Goal: Task Accomplishment & Management: Complete application form

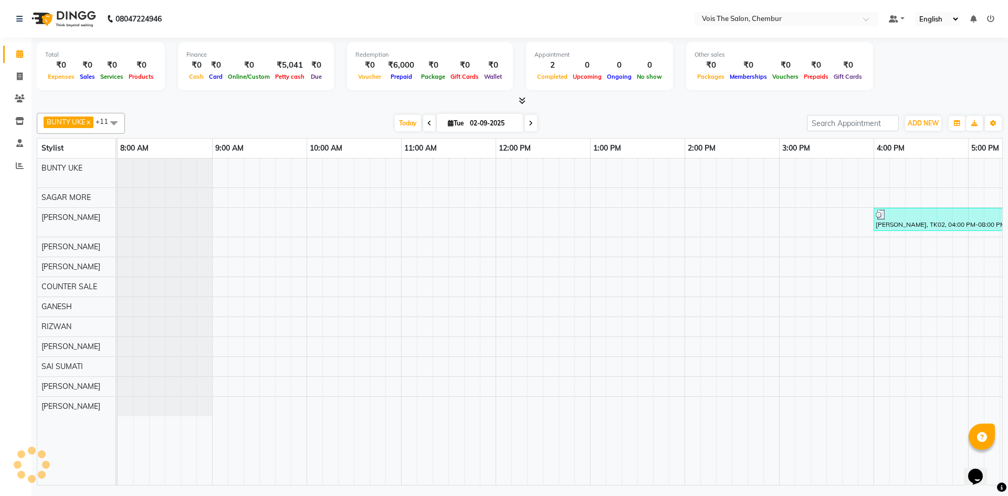
scroll to position [0, 533]
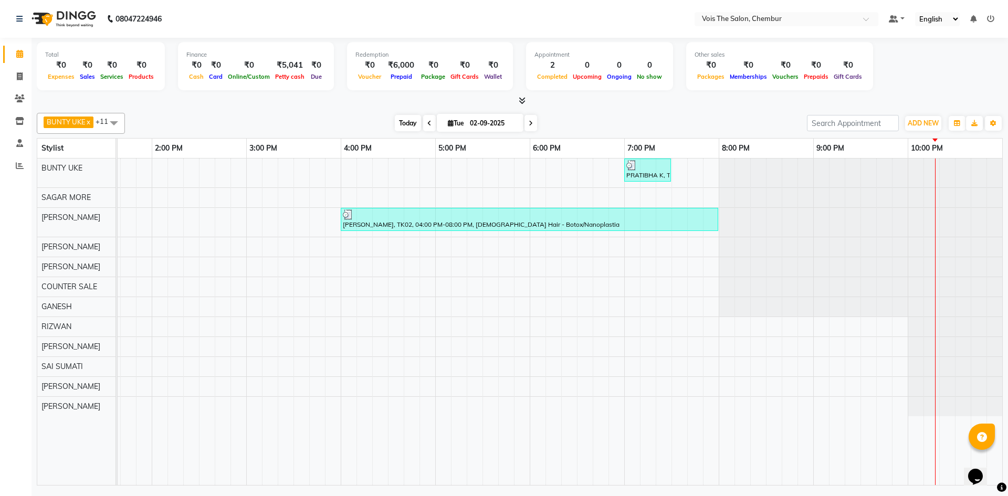
click at [404, 117] on span "Today" at bounding box center [408, 123] width 26 height 16
click at [916, 127] on span "ADD NEW" at bounding box center [923, 123] width 31 height 8
click at [904, 155] on link "Add Invoice" at bounding box center [899, 157] width 83 height 14
select select "service"
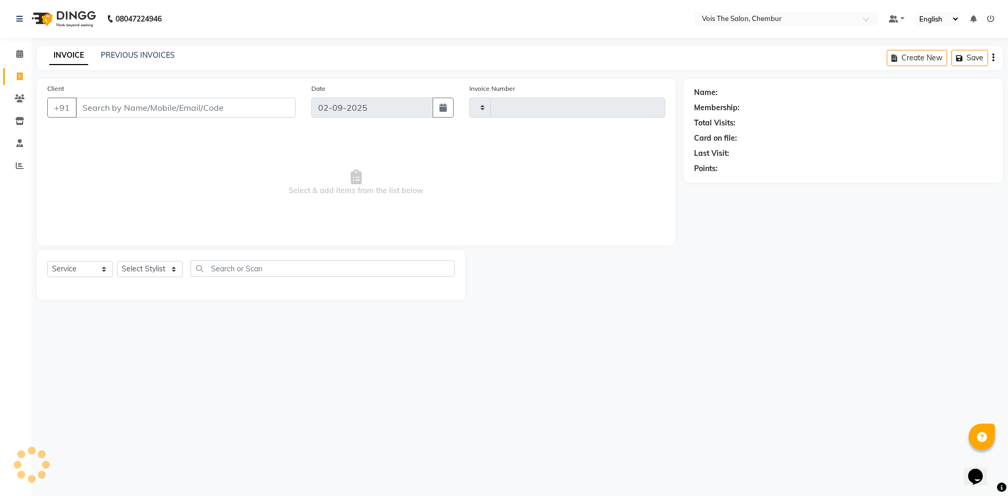
type input "0783"
select select "8261"
click at [170, 103] on input "Client" at bounding box center [186, 108] width 220 height 20
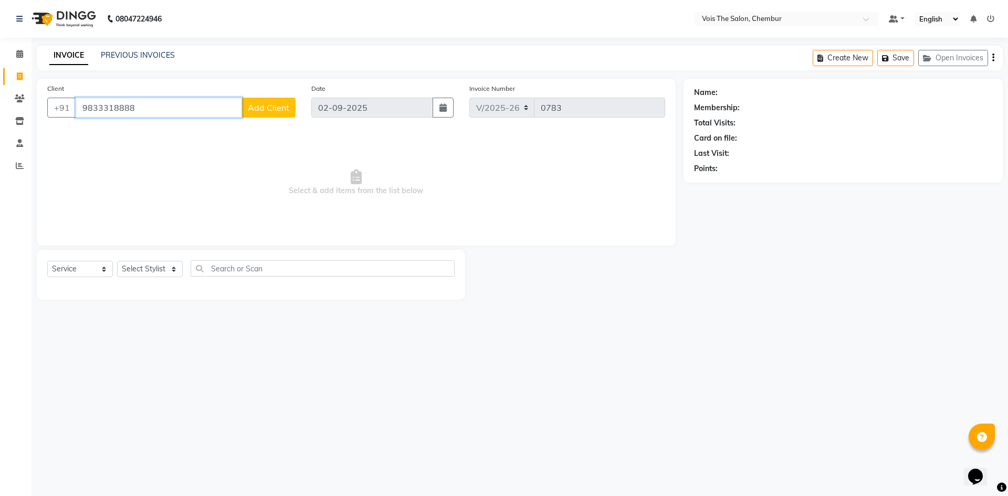
type input "9833318888"
click at [260, 109] on span "Add Client" at bounding box center [268, 107] width 41 height 11
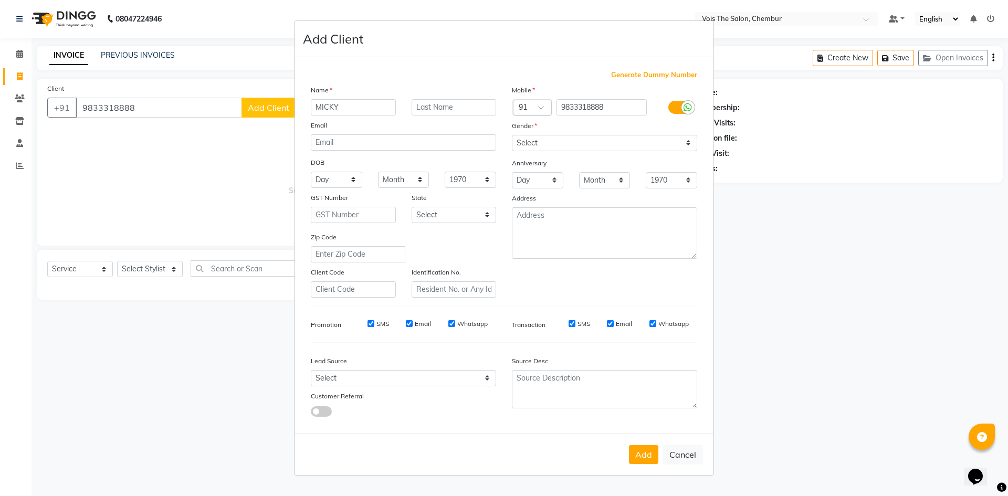
type input "MICKY"
type input "K"
click at [559, 137] on select "Select [DEMOGRAPHIC_DATA] [DEMOGRAPHIC_DATA] Other Prefer Not To Say" at bounding box center [604, 143] width 185 height 16
select select "[DEMOGRAPHIC_DATA]"
click at [512, 135] on select "Select [DEMOGRAPHIC_DATA] [DEMOGRAPHIC_DATA] Other Prefer Not To Say" at bounding box center [604, 143] width 185 height 16
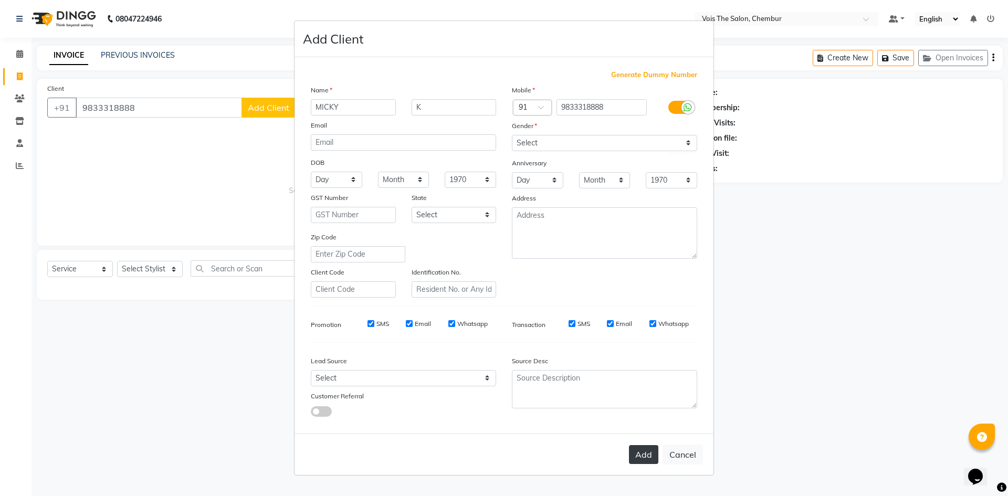
click at [646, 454] on button "Add" at bounding box center [643, 454] width 29 height 19
select select
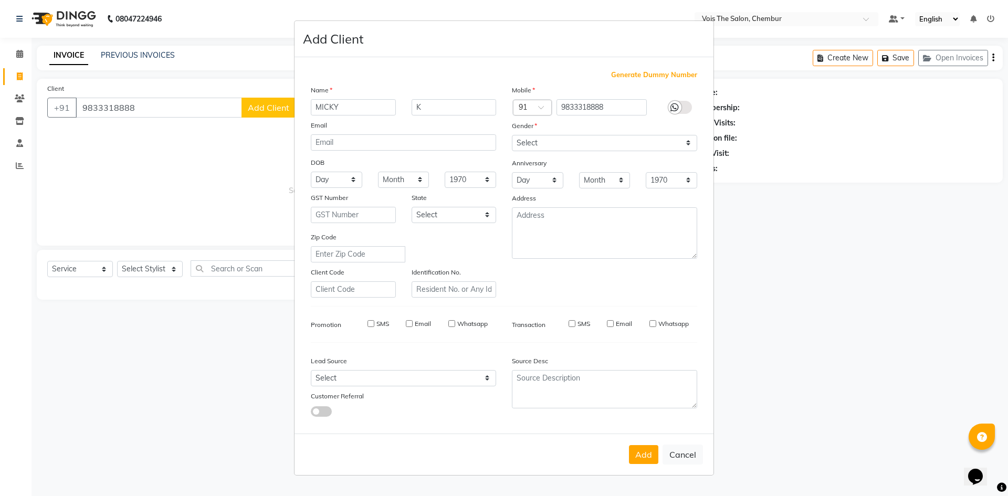
select select
checkbox input "false"
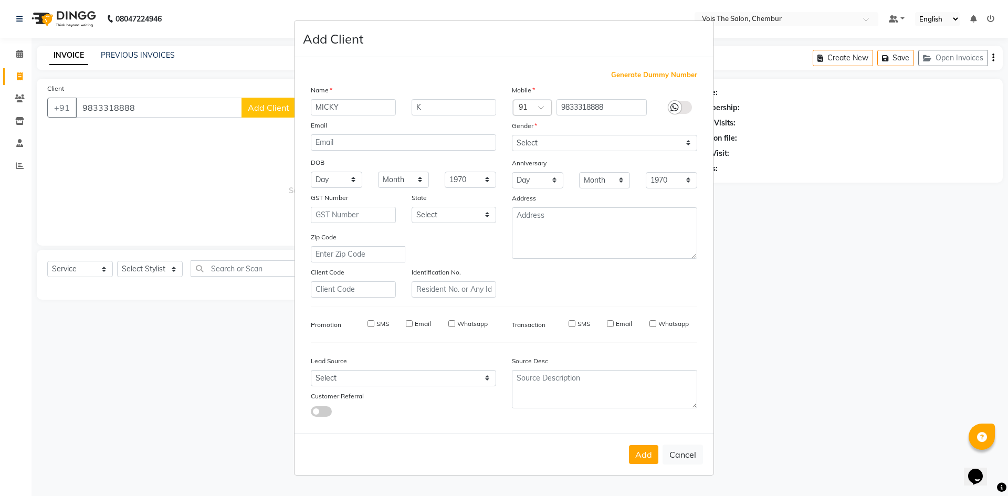
checkbox input "false"
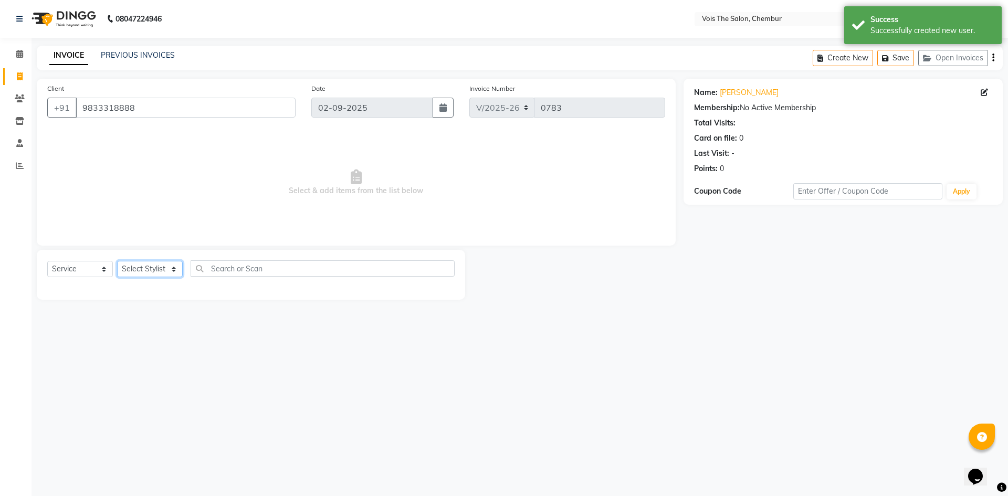
click at [139, 272] on select "Select Stylist admin BUNTY UKE COUNTER SALE GANESH [PERSON_NAME] [PERSON_NAME] …" at bounding box center [150, 269] width 66 height 16
select select "79152"
click at [117, 261] on select "Select Stylist admin BUNTY UKE COUNTER SALE GANESH [PERSON_NAME] [PERSON_NAME] …" at bounding box center [150, 269] width 66 height 16
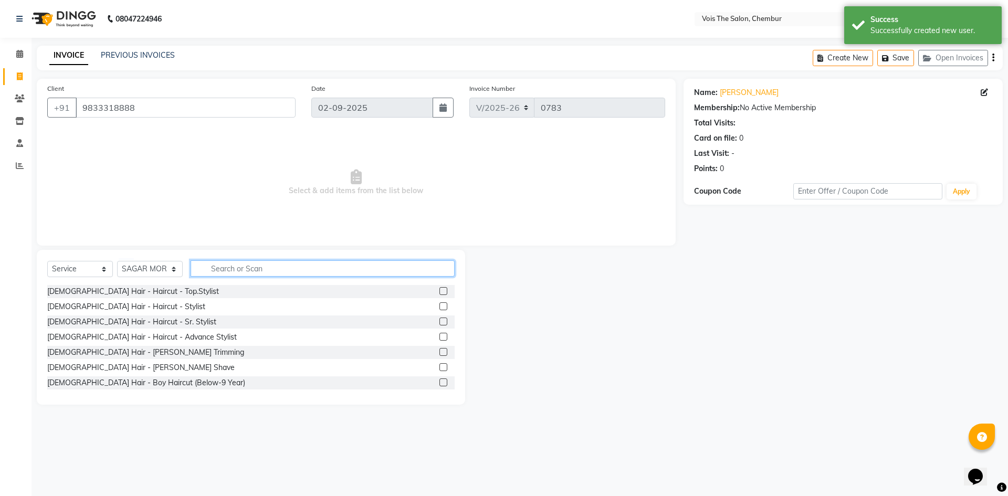
click at [249, 274] on input "text" at bounding box center [323, 268] width 264 height 16
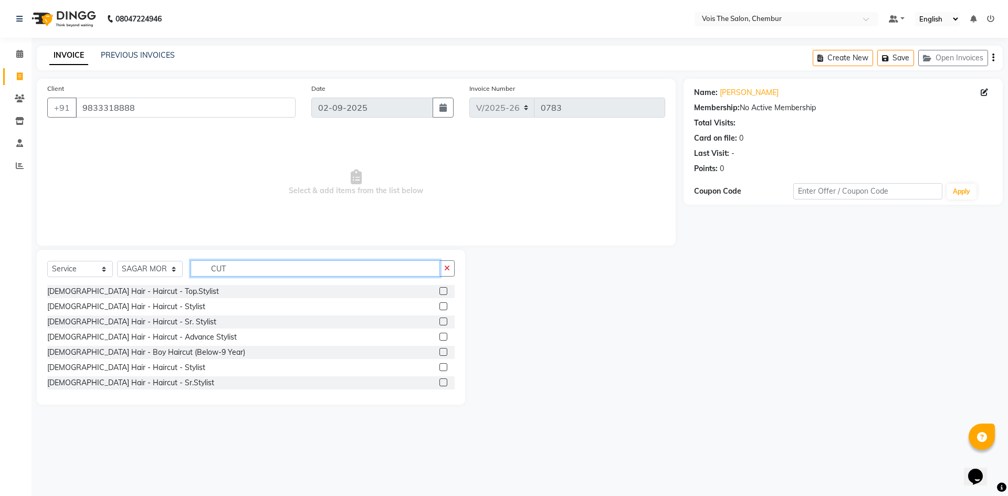
type input "CUT"
click at [439, 304] on label at bounding box center [443, 306] width 8 height 8
click at [439, 304] on input "checkbox" at bounding box center [442, 306] width 7 height 7
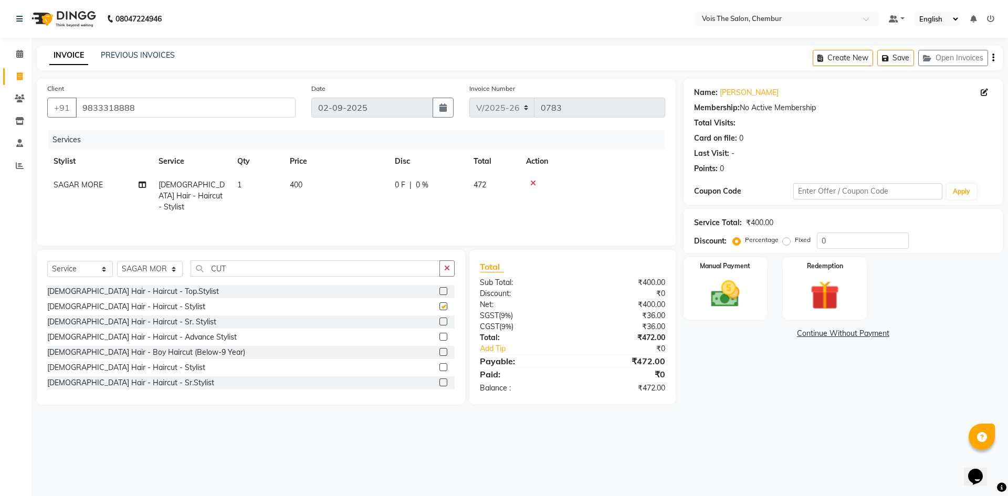
checkbox input "false"
drag, startPoint x: 263, startPoint y: 265, endPoint x: 132, endPoint y: 255, distance: 130.6
click at [132, 255] on div "Select Service Product Membership Package Voucher Prepaid Gift Card Select Styl…" at bounding box center [251, 327] width 428 height 155
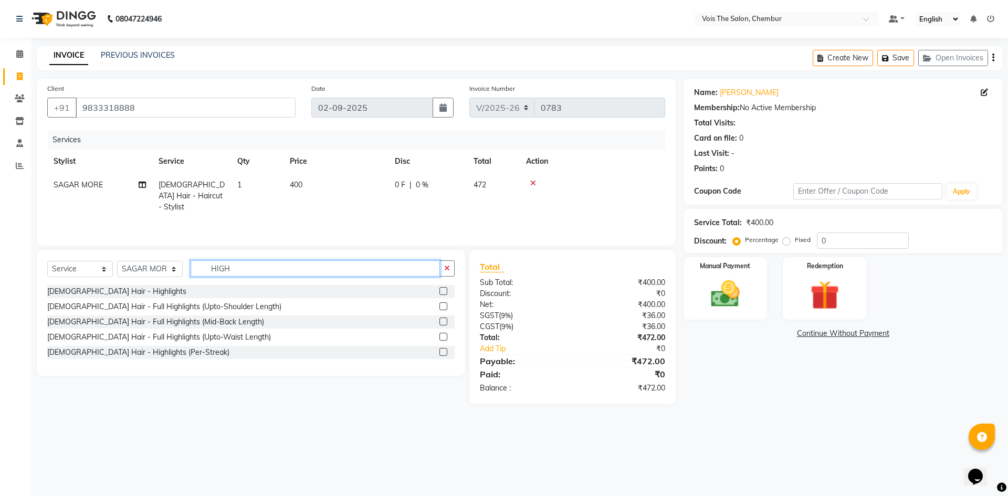
type input "HIGH"
click at [443, 289] on label at bounding box center [443, 291] width 8 height 8
click at [443, 289] on input "checkbox" at bounding box center [442, 291] width 7 height 7
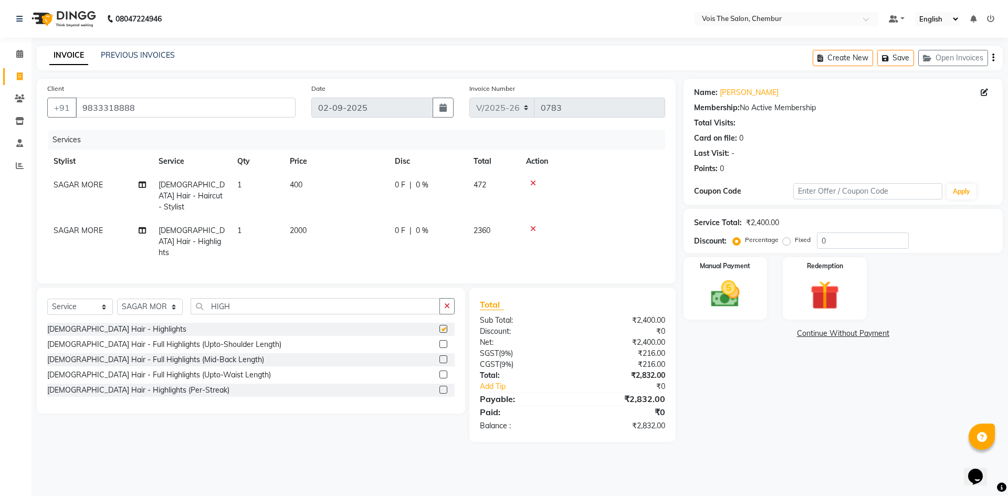
checkbox input "false"
drag, startPoint x: 246, startPoint y: 289, endPoint x: 82, endPoint y: 282, distance: 164.0
click at [82, 288] on div "Select Service Product Membership Package Voucher Prepaid Gift Card Select Styl…" at bounding box center [251, 351] width 428 height 126
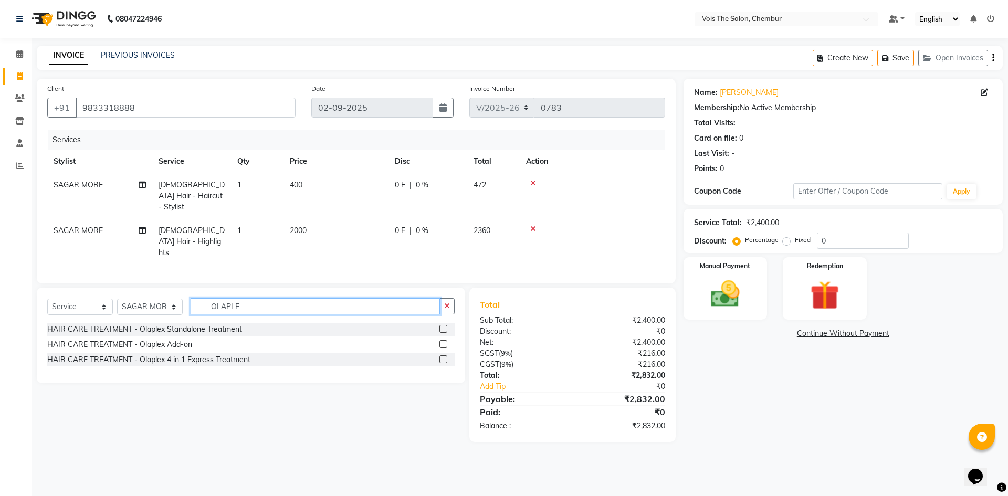
type input "OLAPLE"
click at [443, 338] on div at bounding box center [446, 344] width 15 height 13
click at [441, 340] on div at bounding box center [442, 345] width 7 height 11
click at [441, 340] on label at bounding box center [443, 344] width 8 height 8
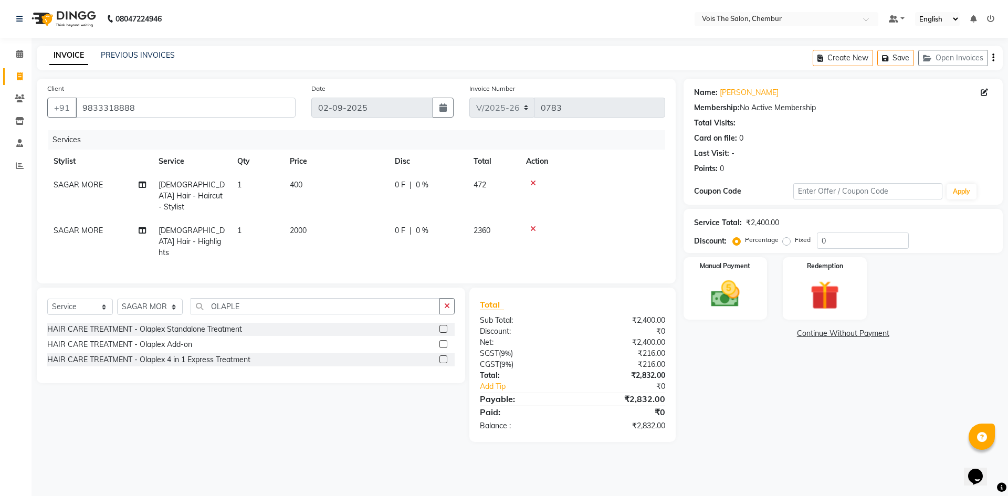
click at [441, 341] on input "checkbox" at bounding box center [442, 344] width 7 height 7
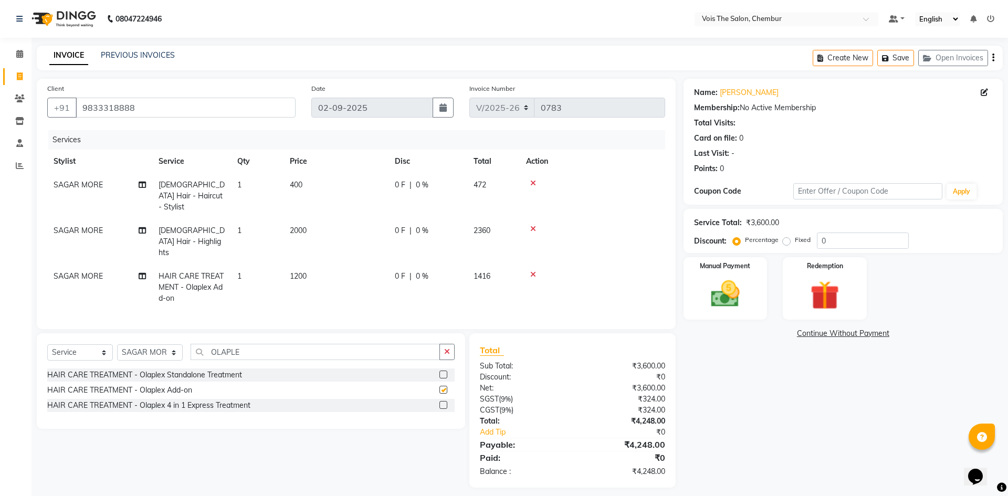
checkbox input "false"
click at [306, 271] on span "1200" at bounding box center [298, 275] width 17 height 9
select select "79152"
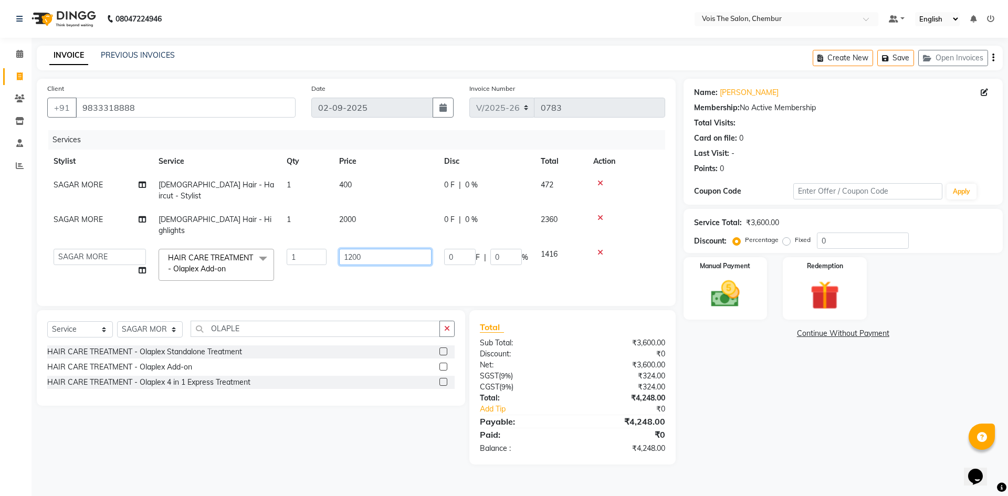
drag, startPoint x: 385, startPoint y: 233, endPoint x: 315, endPoint y: 222, distance: 71.3
click at [315, 243] on tr "admin BUNTY UKE COUNTER SALE GANESH [PERSON_NAME] [PERSON_NAME] [PERSON_NAME] M…" at bounding box center [356, 265] width 618 height 45
type input "1000"
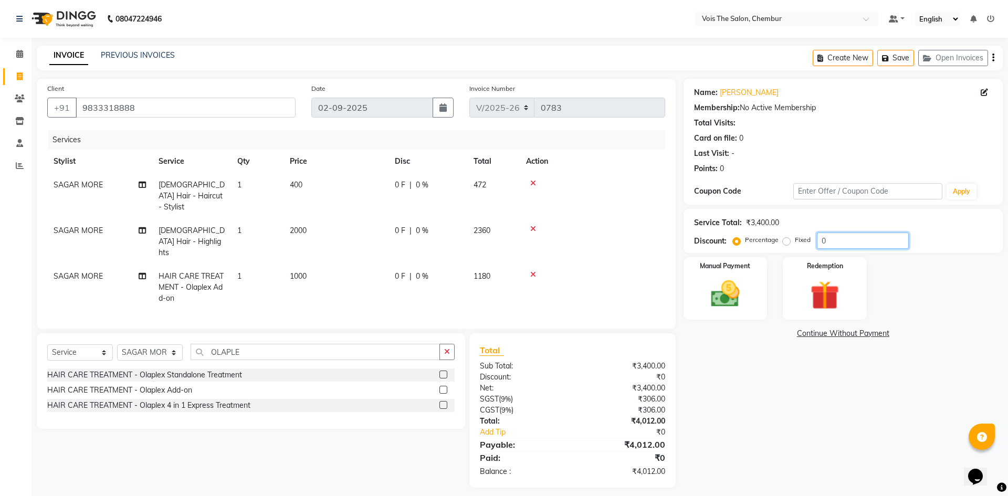
drag, startPoint x: 837, startPoint y: 233, endPoint x: 765, endPoint y: 228, distance: 72.1
click at [765, 228] on div "Service Total: ₹3,400.00 Discount: Percentage Fixed 0" at bounding box center [843, 231] width 298 height 36
type input "50"
click at [297, 265] on td "1000" at bounding box center [336, 288] width 105 height 46
select select "79152"
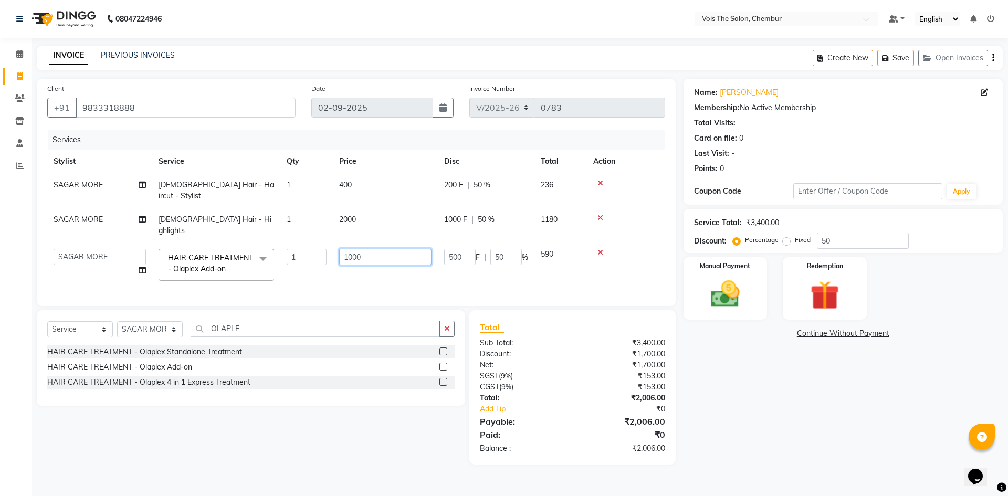
drag, startPoint x: 381, startPoint y: 232, endPoint x: 300, endPoint y: 225, distance: 81.2
click at [300, 243] on tr "admin BUNTY UKE COUNTER SALE GANESH [PERSON_NAME] [PERSON_NAME] [PERSON_NAME] M…" at bounding box center [356, 265] width 618 height 45
type input "996"
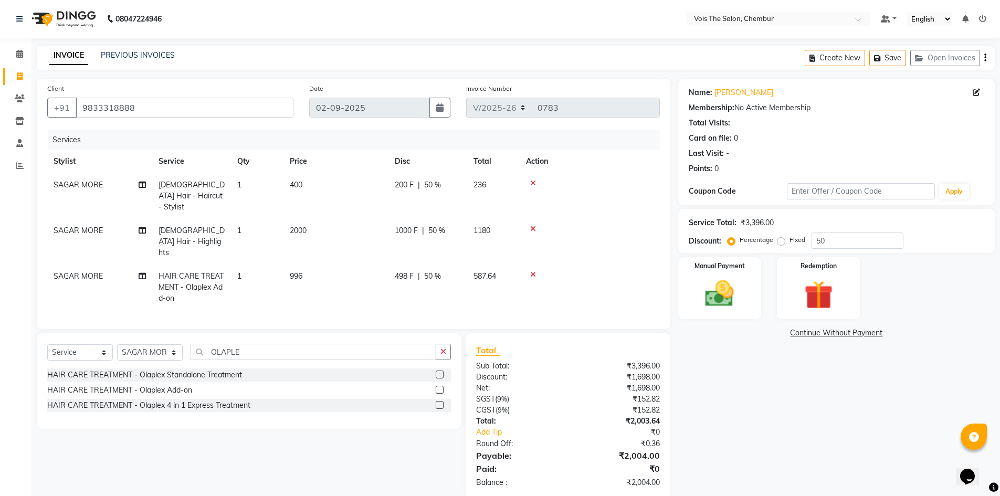
click at [297, 271] on span "996" at bounding box center [296, 275] width 13 height 9
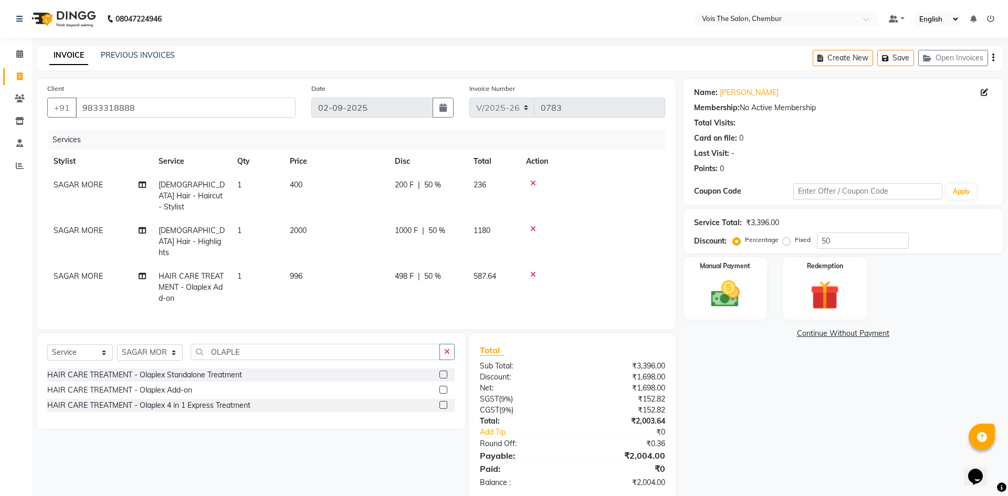
select select "79152"
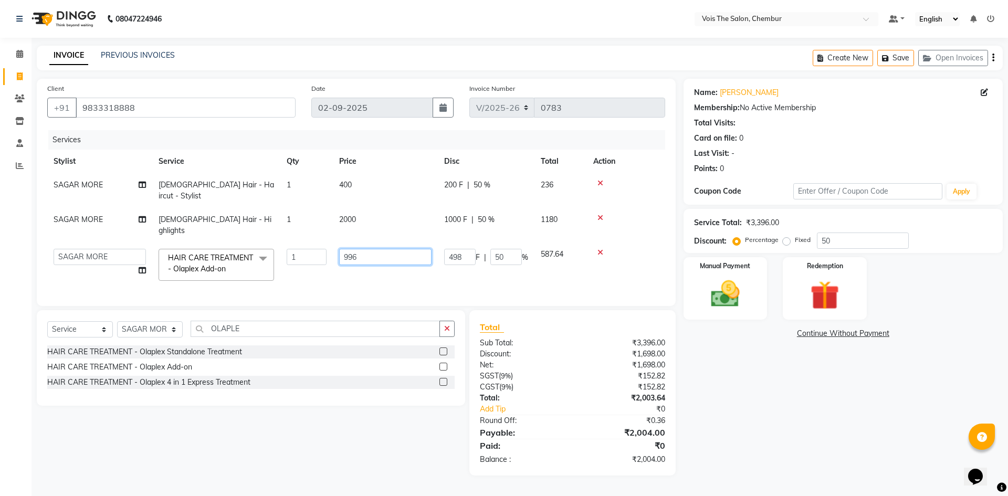
drag, startPoint x: 368, startPoint y: 235, endPoint x: 274, endPoint y: 232, distance: 93.5
click at [274, 243] on tr "admin BUNTY UKE COUNTER SALE GANESH [PERSON_NAME] [PERSON_NAME] [PERSON_NAME] M…" at bounding box center [356, 265] width 618 height 45
type input "993"
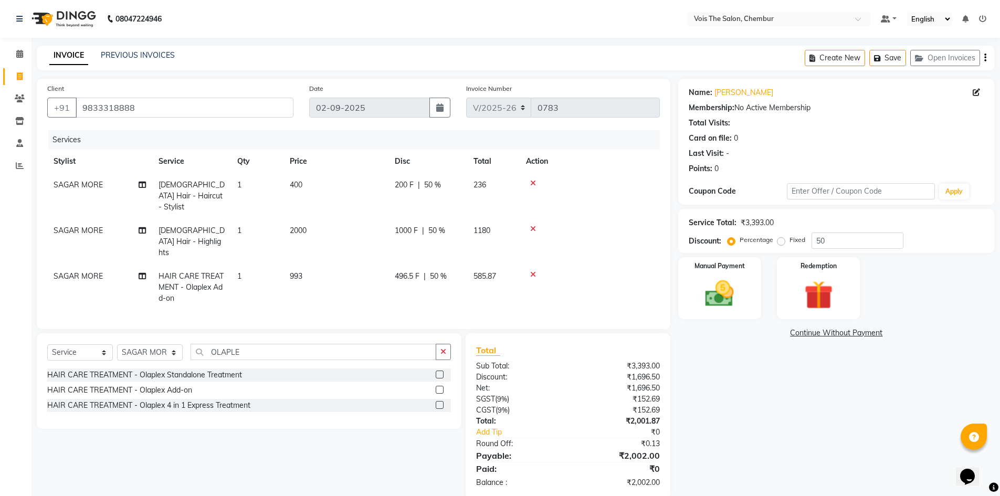
click at [299, 271] on span "993" at bounding box center [296, 275] width 13 height 9
select select "79152"
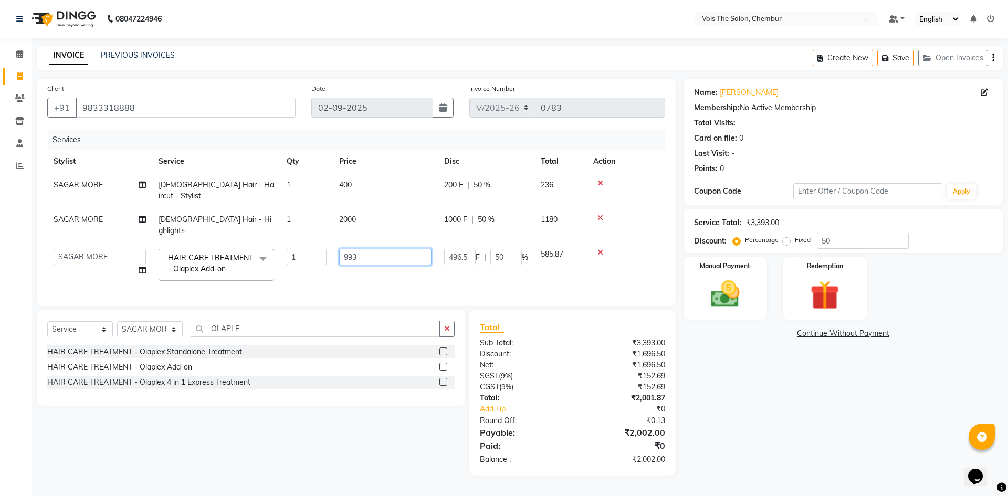
drag, startPoint x: 357, startPoint y: 235, endPoint x: 274, endPoint y: 222, distance: 83.5
click at [274, 243] on tr "admin BUNTY UKE COUNTER SALE GANESH [PERSON_NAME] [PERSON_NAME] [PERSON_NAME] M…" at bounding box center [356, 265] width 618 height 45
type input "990"
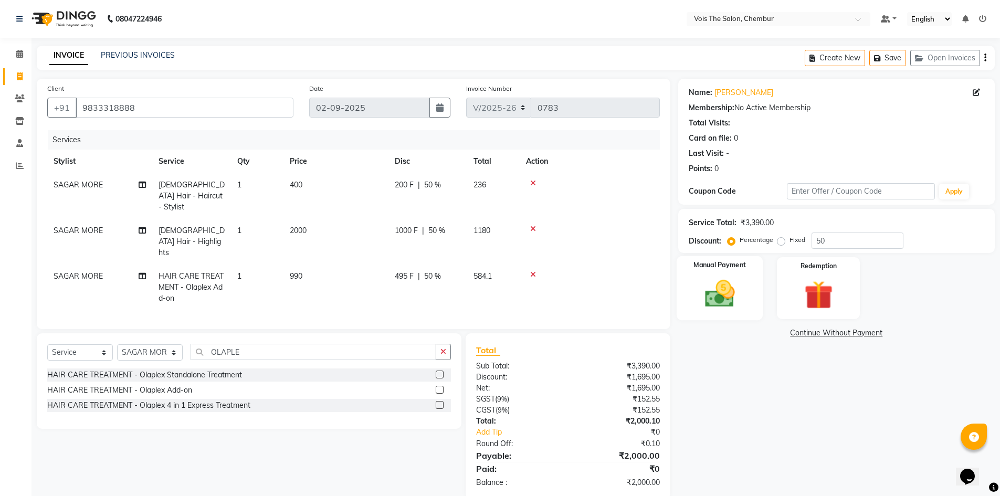
click at [730, 280] on img at bounding box center [720, 294] width 48 height 34
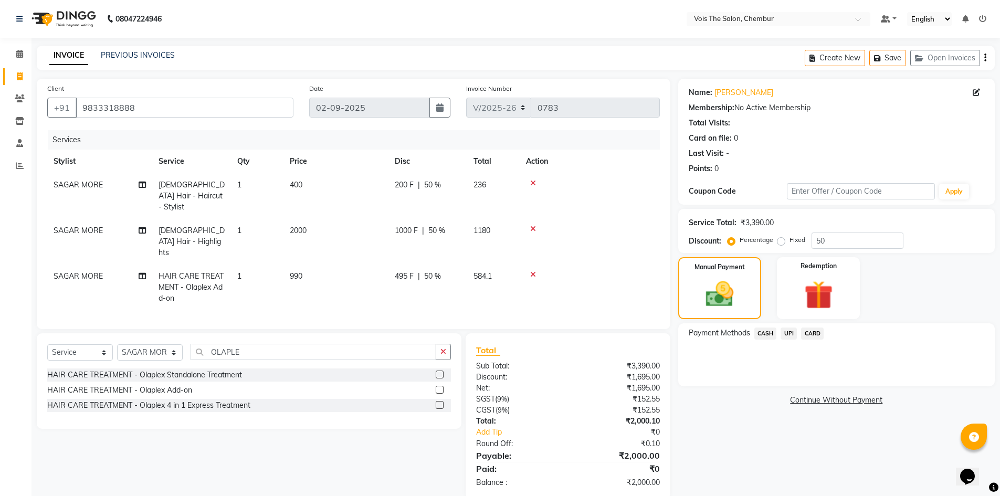
click at [770, 332] on span "CASH" at bounding box center [766, 334] width 23 height 12
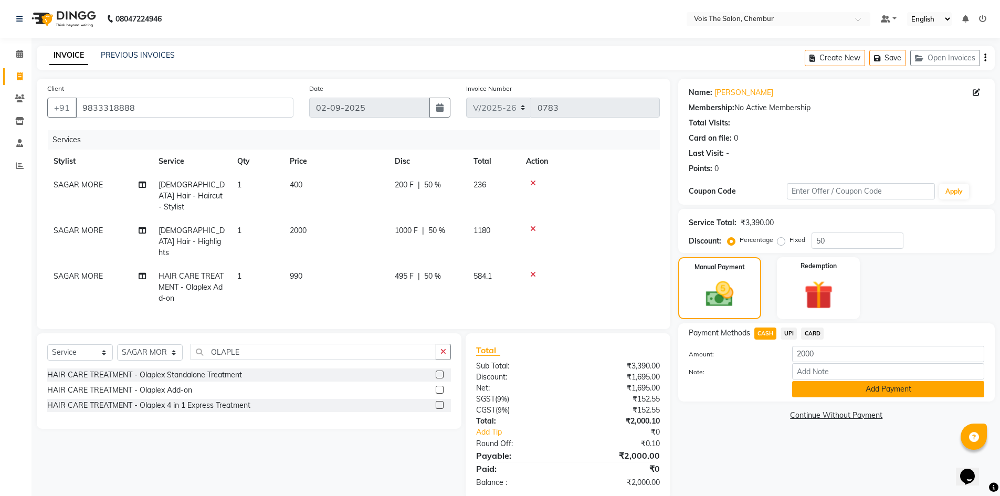
click at [866, 385] on button "Add Payment" at bounding box center [888, 389] width 192 height 16
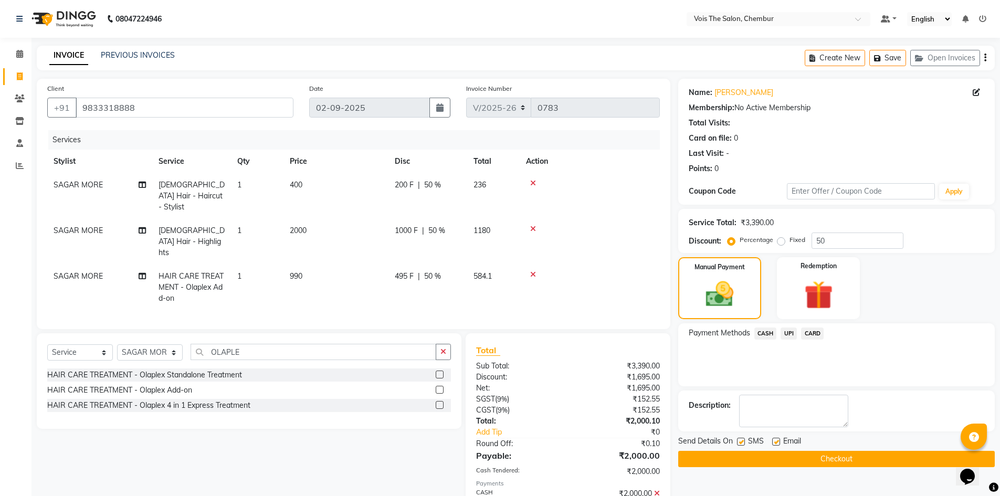
click at [854, 457] on button "Checkout" at bounding box center [836, 459] width 317 height 16
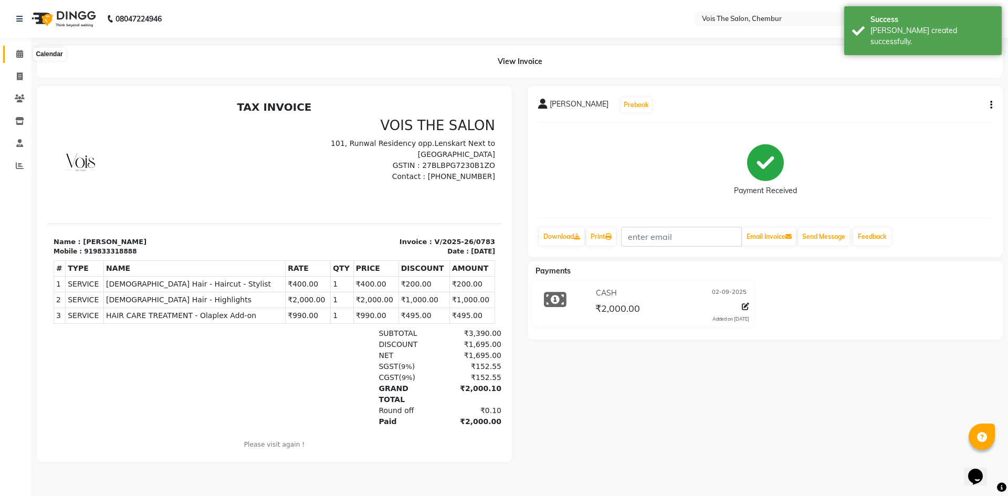
click at [19, 53] on icon at bounding box center [19, 54] width 7 height 8
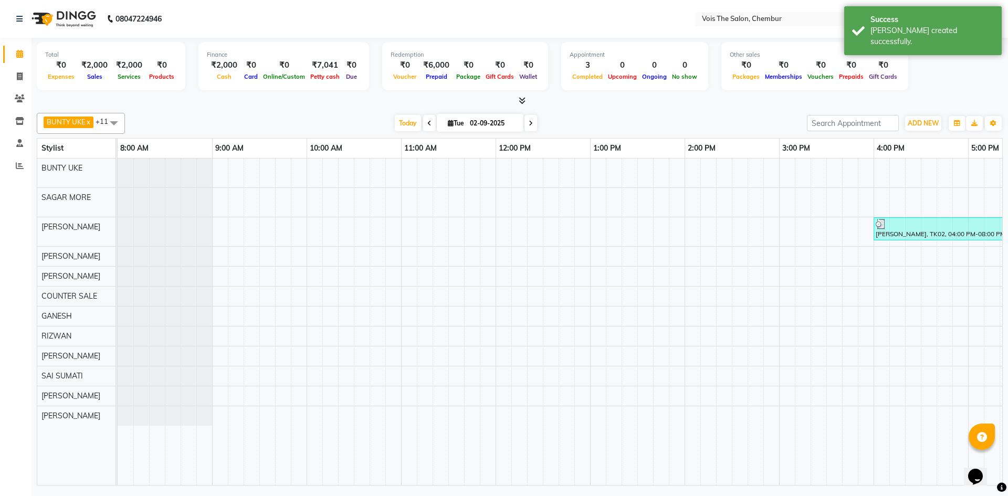
click at [536, 123] on div "[DATE] [DATE]" at bounding box center [466, 124] width 144 height 16
click at [528, 119] on span at bounding box center [531, 123] width 13 height 16
type input "[DATE]"
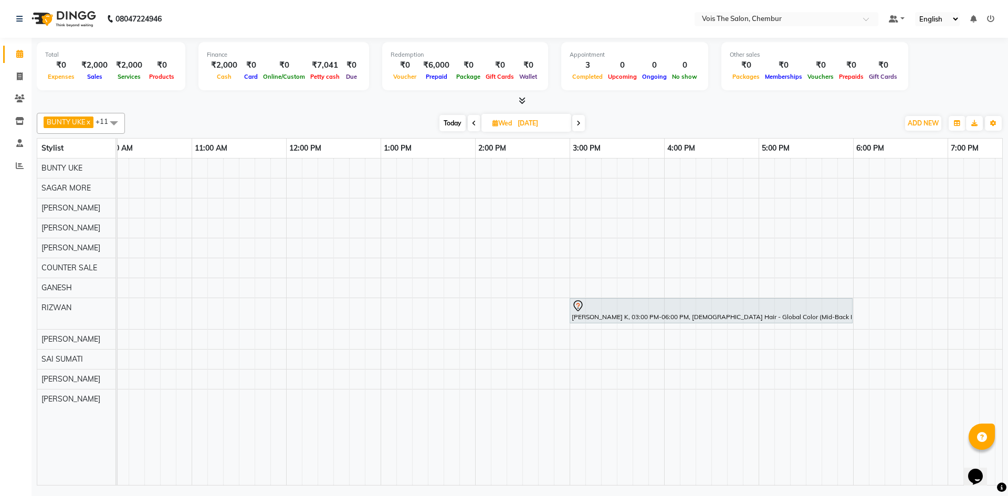
scroll to position [0, 149]
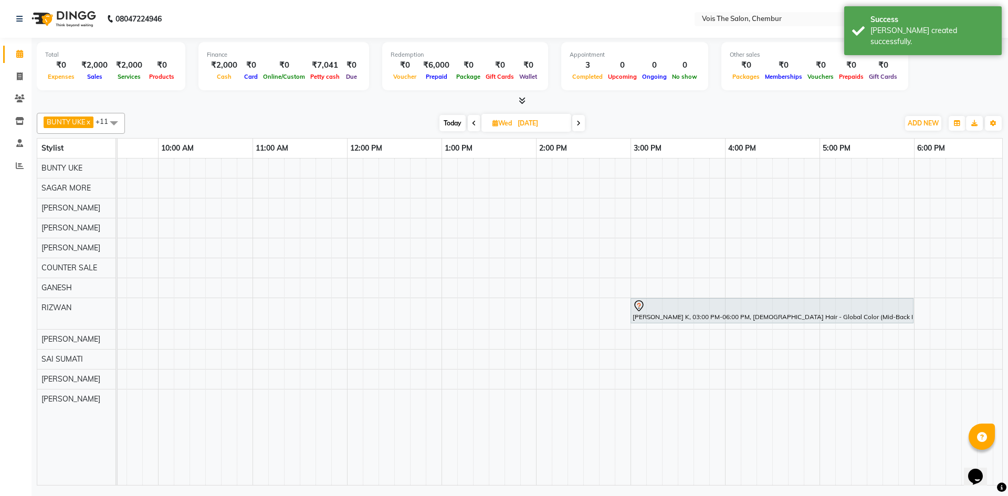
drag, startPoint x: 322, startPoint y: 460, endPoint x: 249, endPoint y: 368, distance: 117.0
click at [202, 424] on tr at bounding box center [678, 322] width 1418 height 327
